Goal: Information Seeking & Learning: Learn about a topic

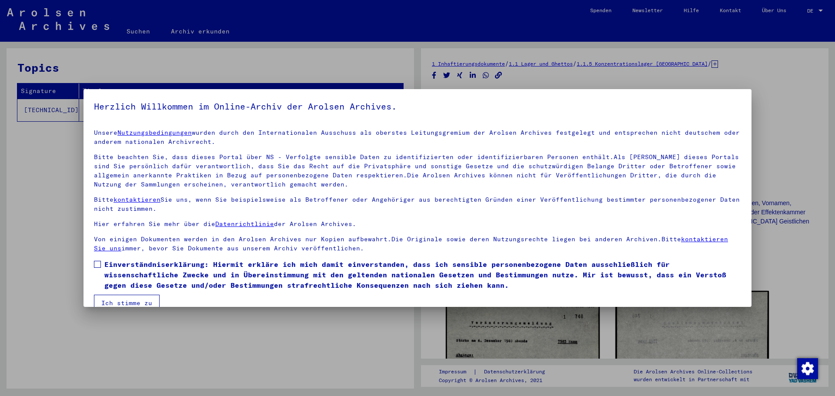
click at [98, 263] on span at bounding box center [97, 264] width 7 height 7
click at [116, 303] on button "Ich stimme zu" at bounding box center [127, 303] width 66 height 17
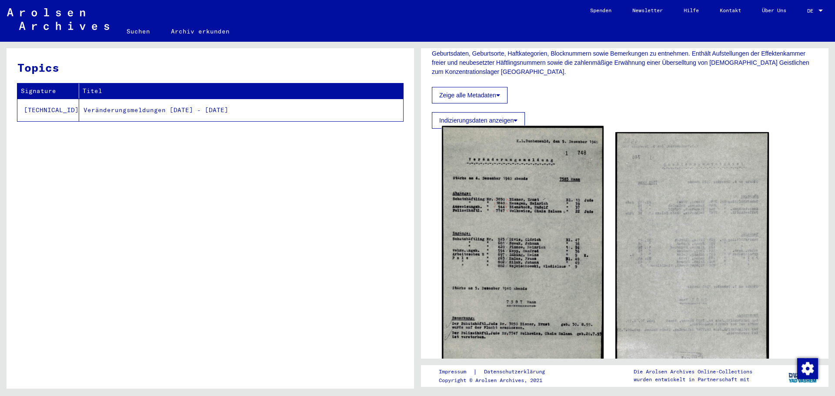
scroll to position [174, 0]
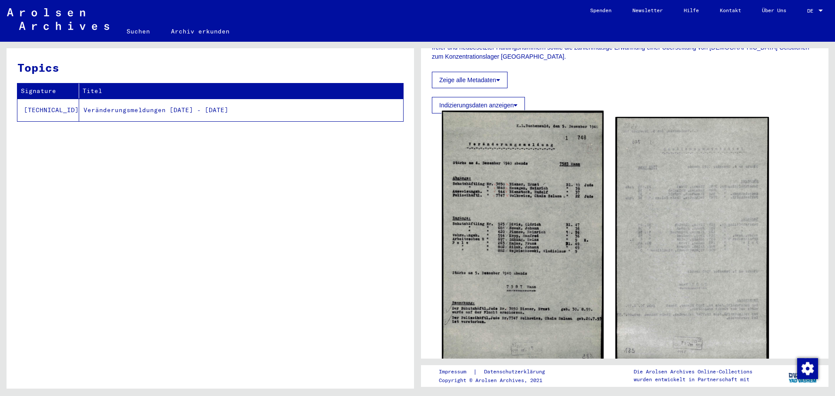
click at [540, 217] on img at bounding box center [522, 239] width 161 height 256
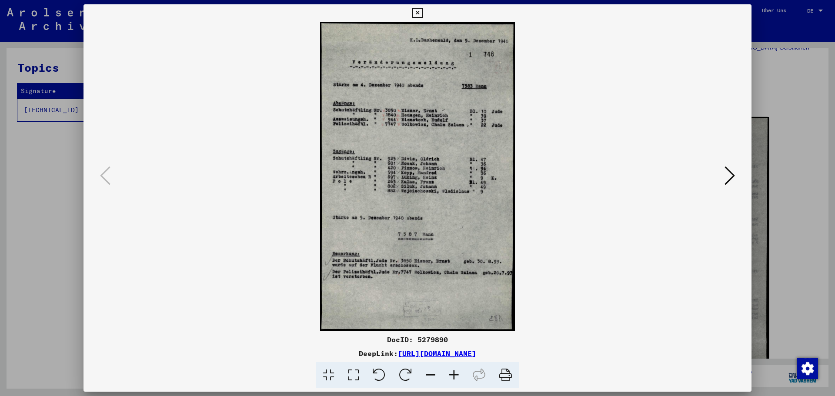
click at [475, 160] on img at bounding box center [417, 176] width 609 height 309
click at [354, 376] on icon at bounding box center [353, 375] width 25 height 27
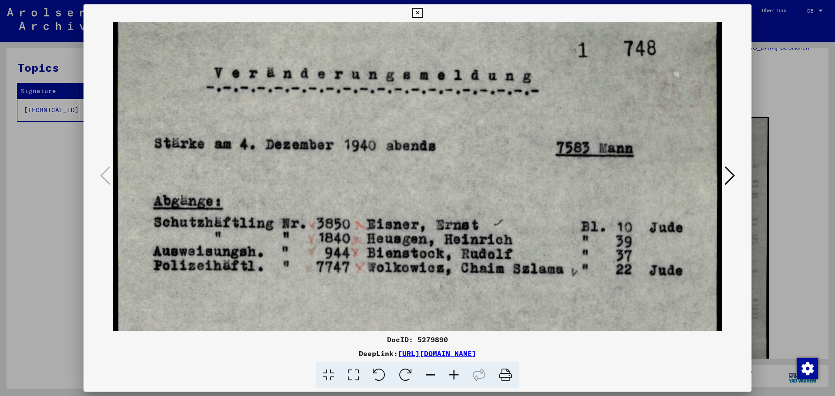
scroll to position [77, 0]
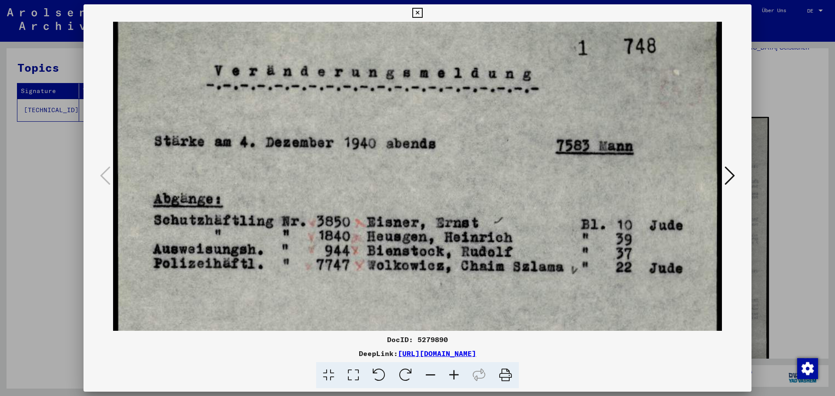
drag, startPoint x: 480, startPoint y: 262, endPoint x: 509, endPoint y: 185, distance: 82.3
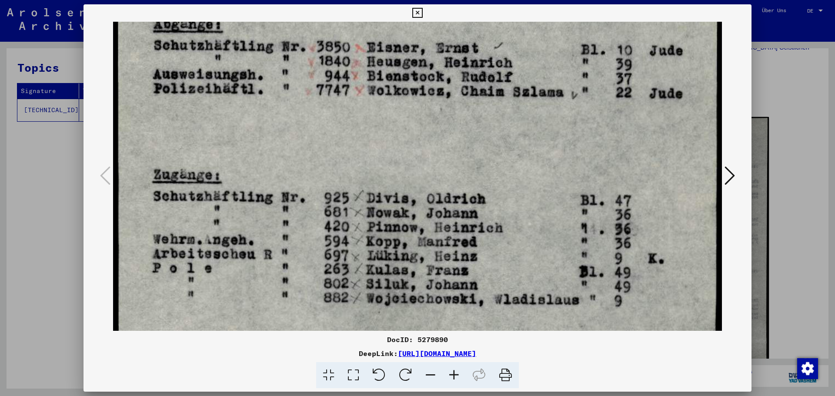
scroll to position [251, 0]
drag, startPoint x: 555, startPoint y: 288, endPoint x: 574, endPoint y: 114, distance: 175.4
click at [574, 114] on img at bounding box center [417, 253] width 609 height 966
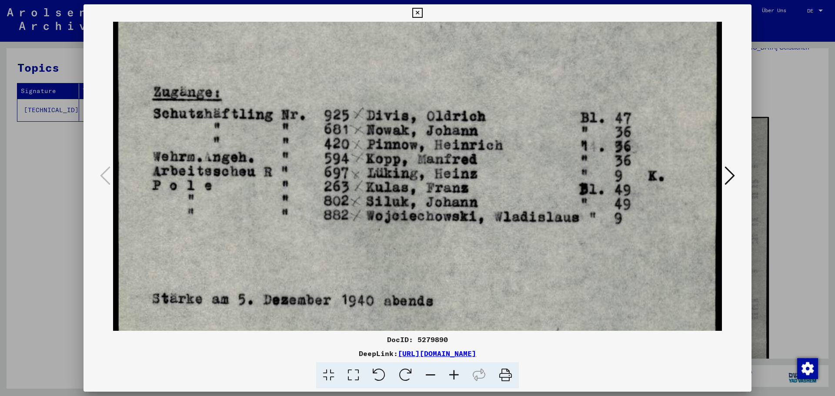
scroll to position [335, 0]
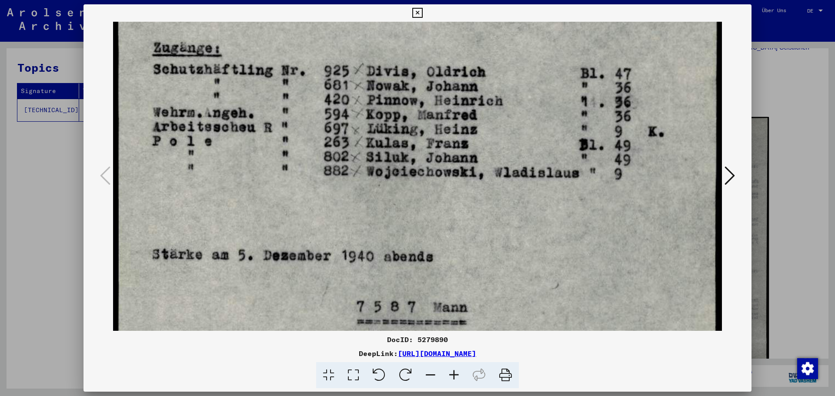
drag, startPoint x: 529, startPoint y: 210, endPoint x: 517, endPoint y: 84, distance: 126.6
click at [517, 84] on img at bounding box center [417, 126] width 609 height 966
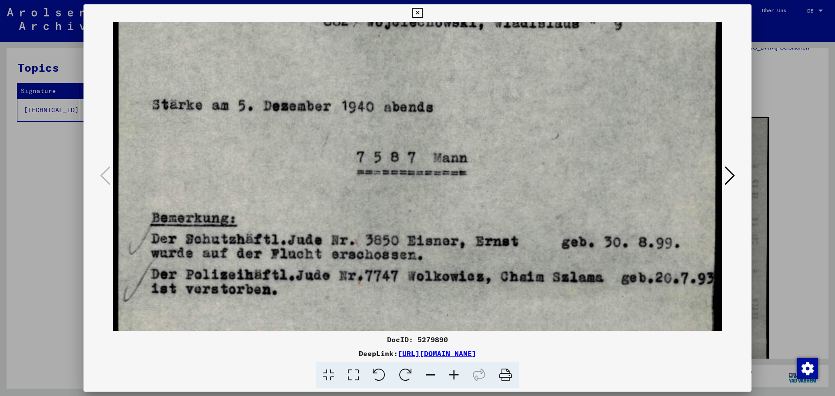
scroll to position [529, 0]
drag, startPoint x: 512, startPoint y: 248, endPoint x: 513, endPoint y: 107, distance: 141.3
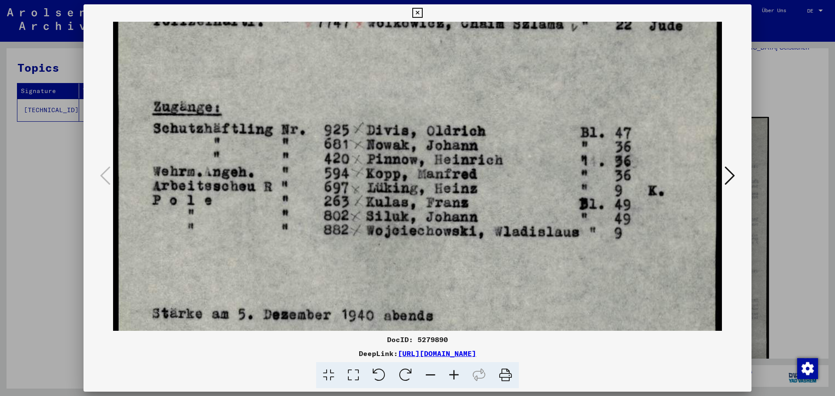
scroll to position [316, 0]
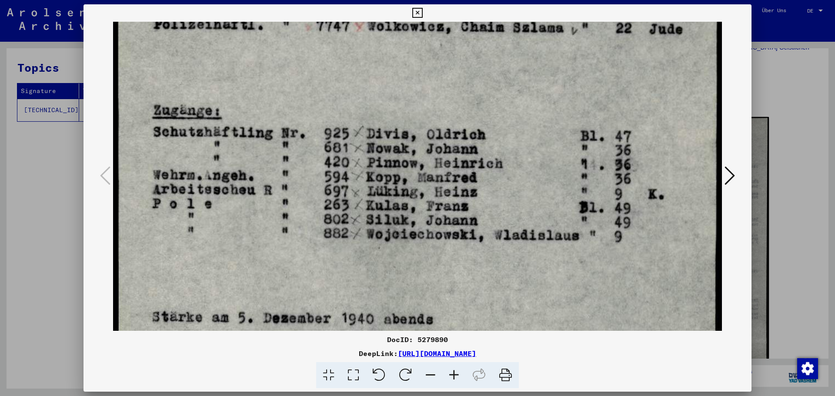
drag, startPoint x: 520, startPoint y: 204, endPoint x: 489, endPoint y: 377, distance: 175.7
click at [489, 396] on html "Suchen Archiv erkunden Spenden Newsletter Hilfe Kontakt Über Uns Suchen Archiv …" at bounding box center [417, 198] width 835 height 396
click at [415, 13] on icon at bounding box center [417, 13] width 10 height 10
